Goal: Task Accomplishment & Management: Use online tool/utility

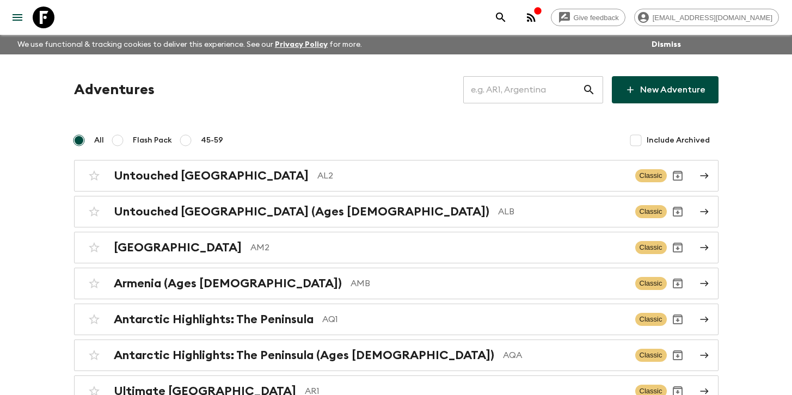
click at [529, 85] on input "text" at bounding box center [522, 90] width 119 height 30
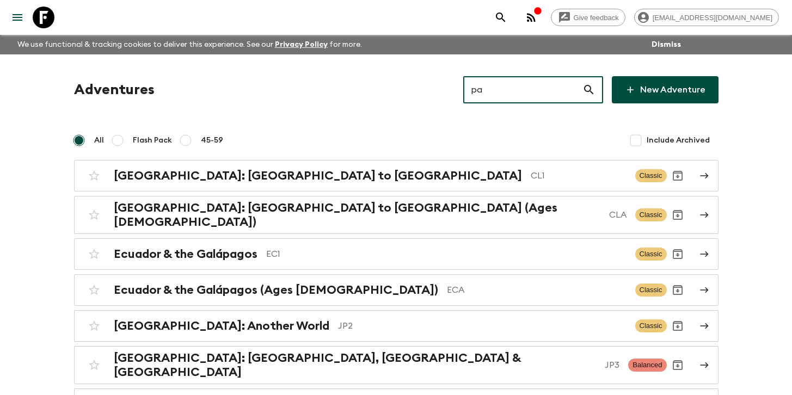
type input "pa1"
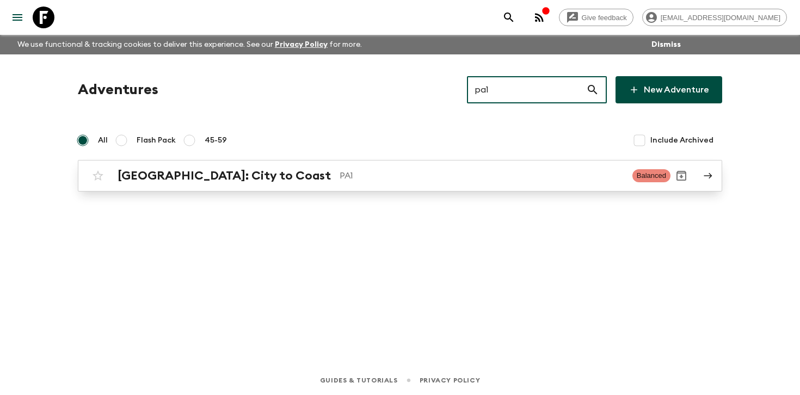
click at [339, 182] on div "[GEOGRAPHIC_DATA]: City to [GEOGRAPHIC_DATA]" at bounding box center [371, 176] width 506 height 14
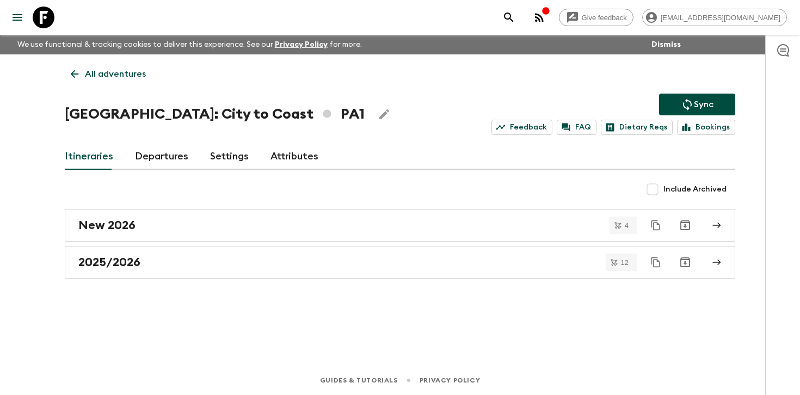
click at [161, 161] on link "Departures" at bounding box center [161, 157] width 53 height 26
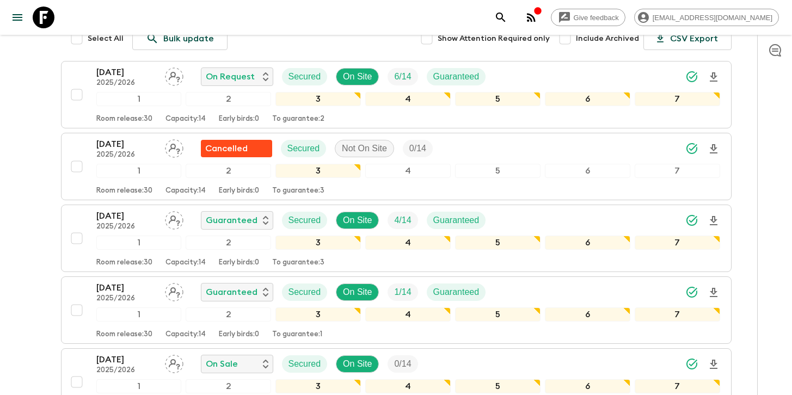
scroll to position [194, 0]
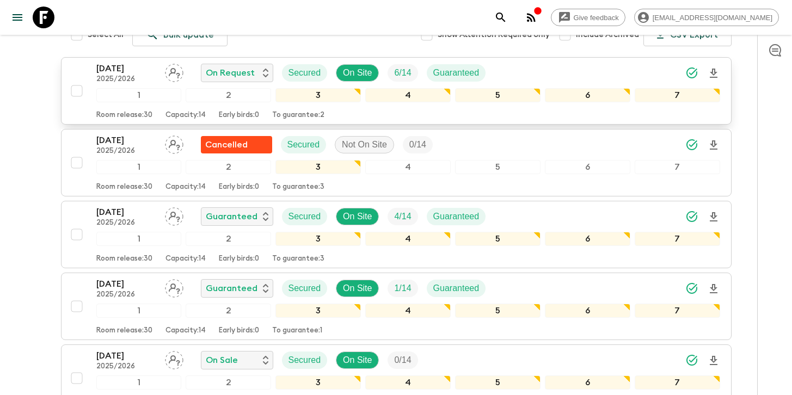
click at [588, 77] on div "[DATE] 2025/2026 On Request Secured On Site 6 / 14 Guaranteed" at bounding box center [408, 73] width 624 height 22
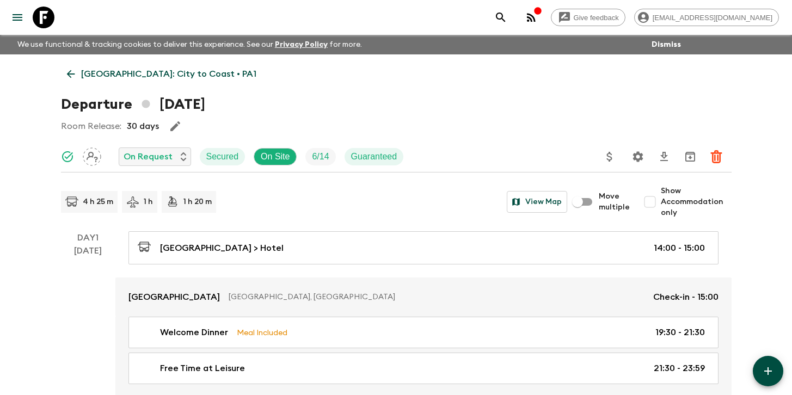
click at [632, 160] on icon "Settings" at bounding box center [638, 156] width 13 height 13
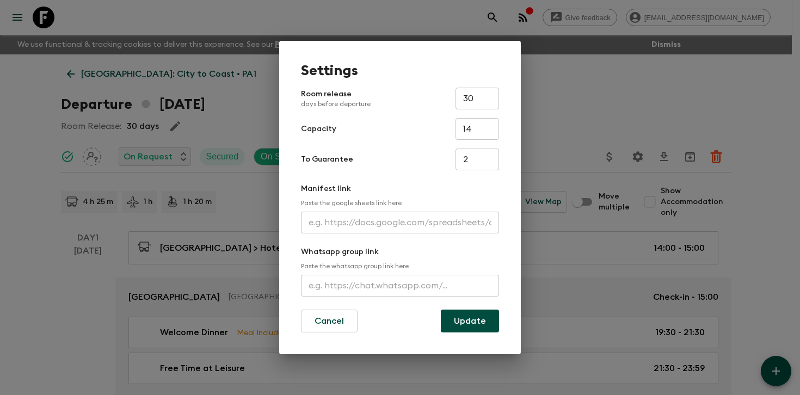
click at [378, 221] on input "text" at bounding box center [400, 223] width 198 height 22
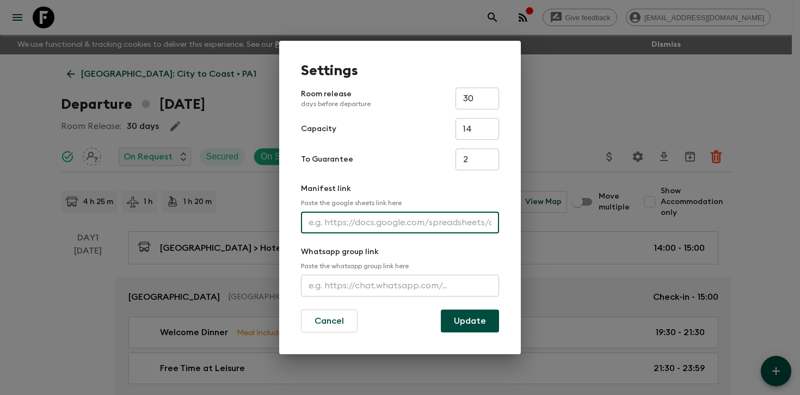
paste input "[URL][DOMAIN_NAME]"
type input "[URL][DOMAIN_NAME]"
click at [469, 319] on button "Update" at bounding box center [470, 321] width 58 height 23
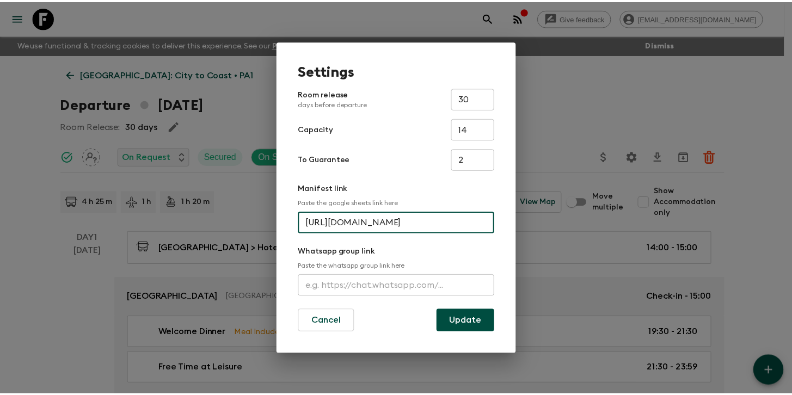
scroll to position [0, 0]
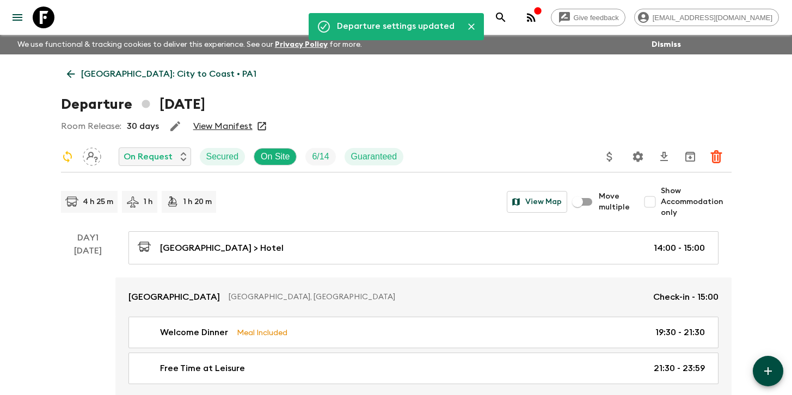
click at [234, 126] on link "View Manifest" at bounding box center [222, 126] width 59 height 11
